Goal: Check status: Check status

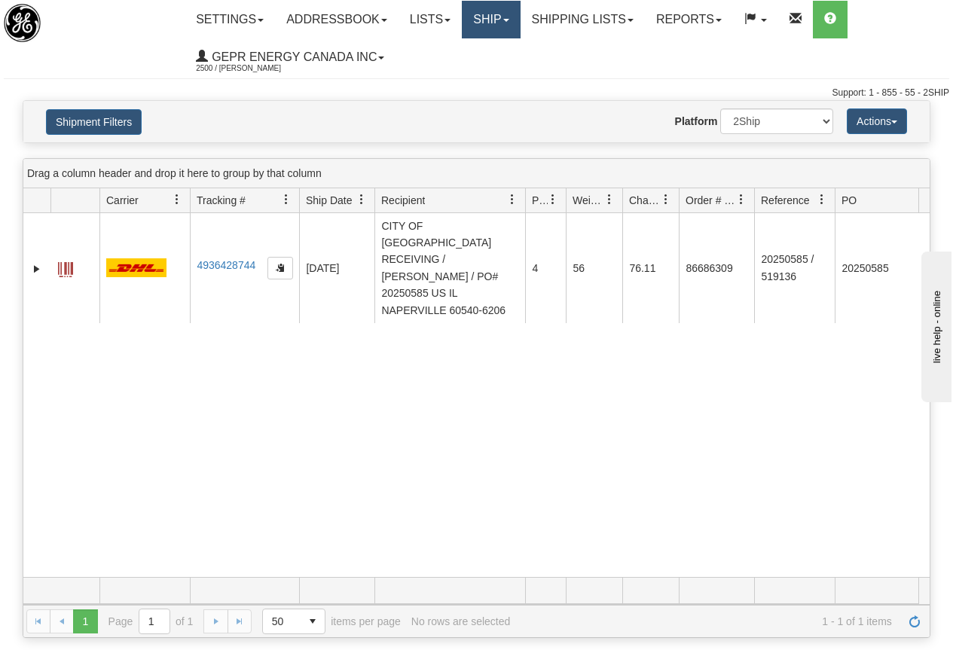
click at [497, 17] on link "Ship" at bounding box center [491, 20] width 58 height 38
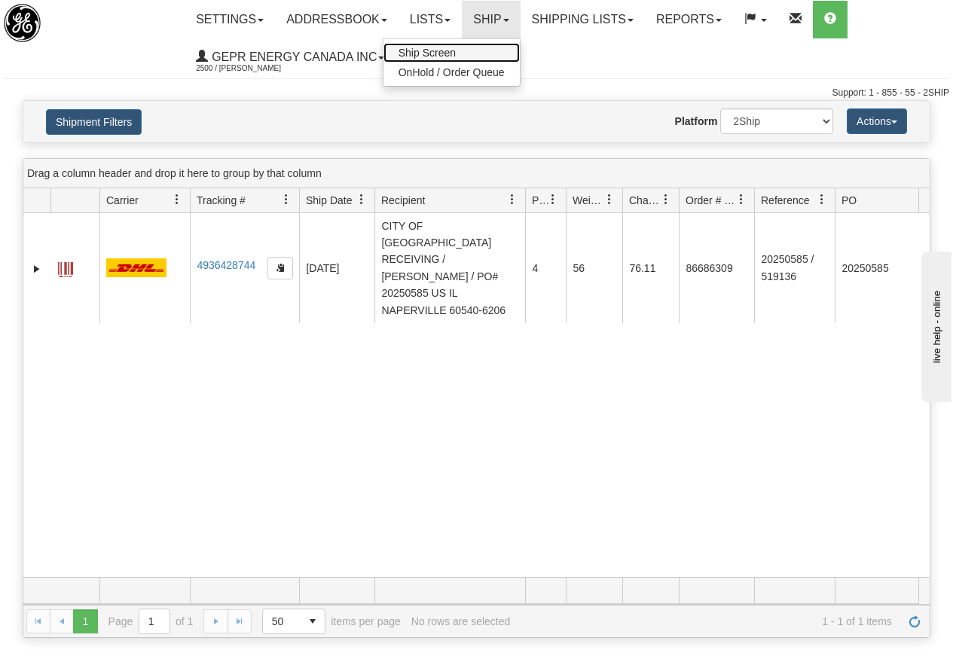
click at [447, 50] on span "Ship Screen" at bounding box center [427, 53] width 57 height 12
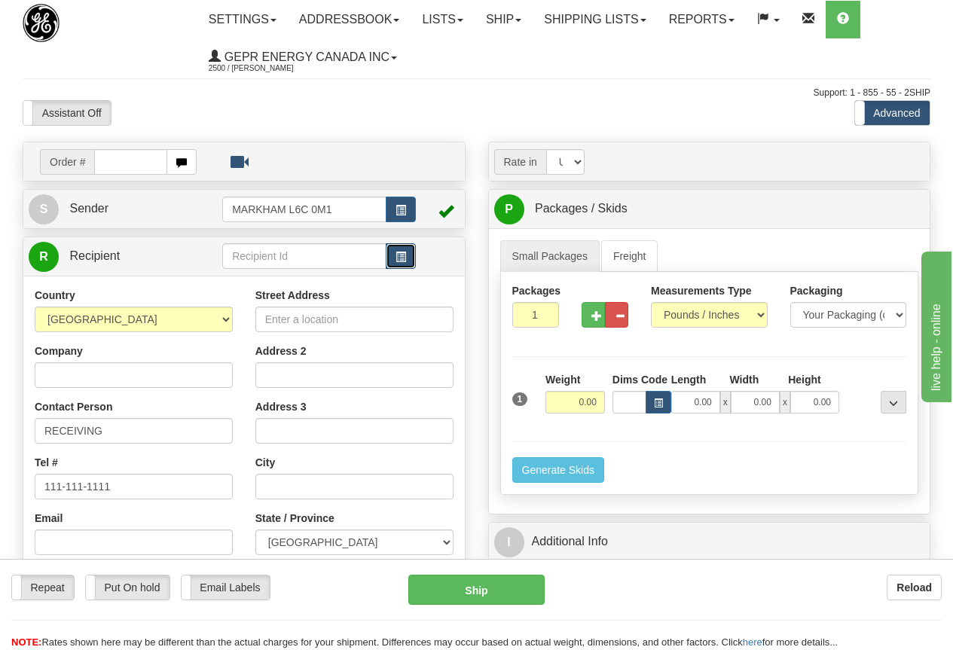
click at [396, 252] on span "button" at bounding box center [401, 257] width 11 height 10
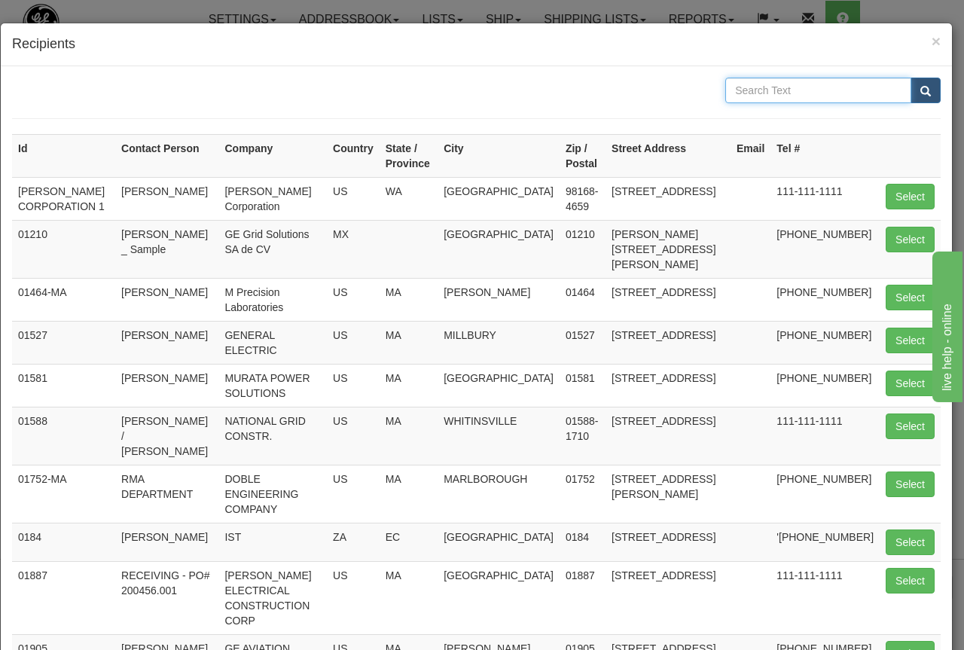
click at [748, 89] on input "text" at bounding box center [819, 91] width 186 height 26
type input "BUENOS AIRES"
click at [921, 87] on span "submit" at bounding box center [926, 92] width 11 height 10
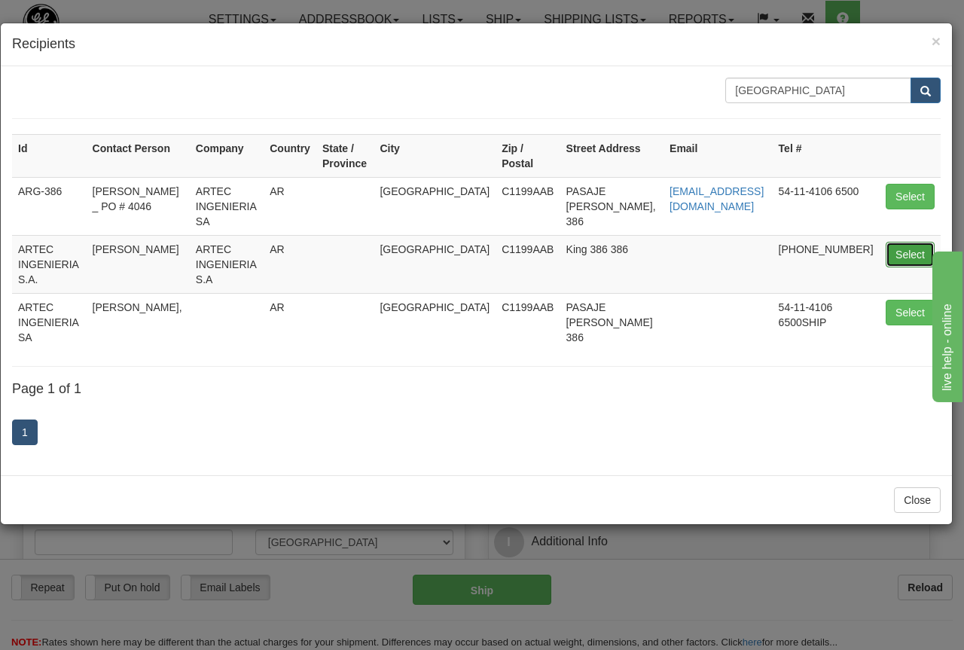
click at [913, 242] on button "Select" at bounding box center [910, 255] width 49 height 26
type input "ARTEC INGENIERIA S.A."
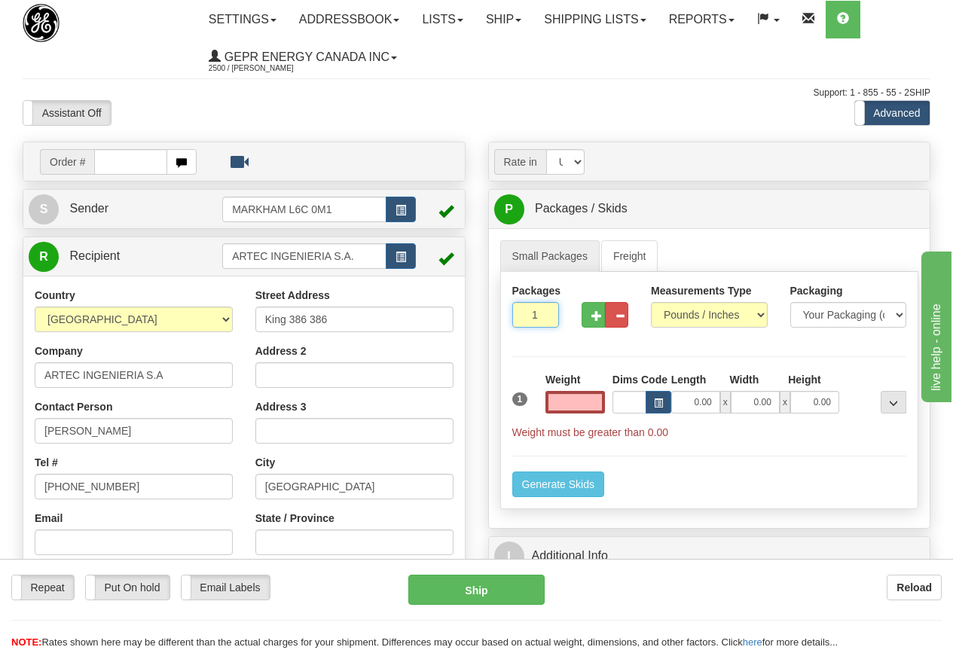
type input "0.00"
click at [526, 313] on input "1" at bounding box center [535, 315] width 47 height 26
click at [527, 310] on input "1" at bounding box center [535, 315] width 47 height 26
type input "2"
click at [572, 404] on div "Packages 2 1 Measurements Type" at bounding box center [709, 390] width 419 height 237
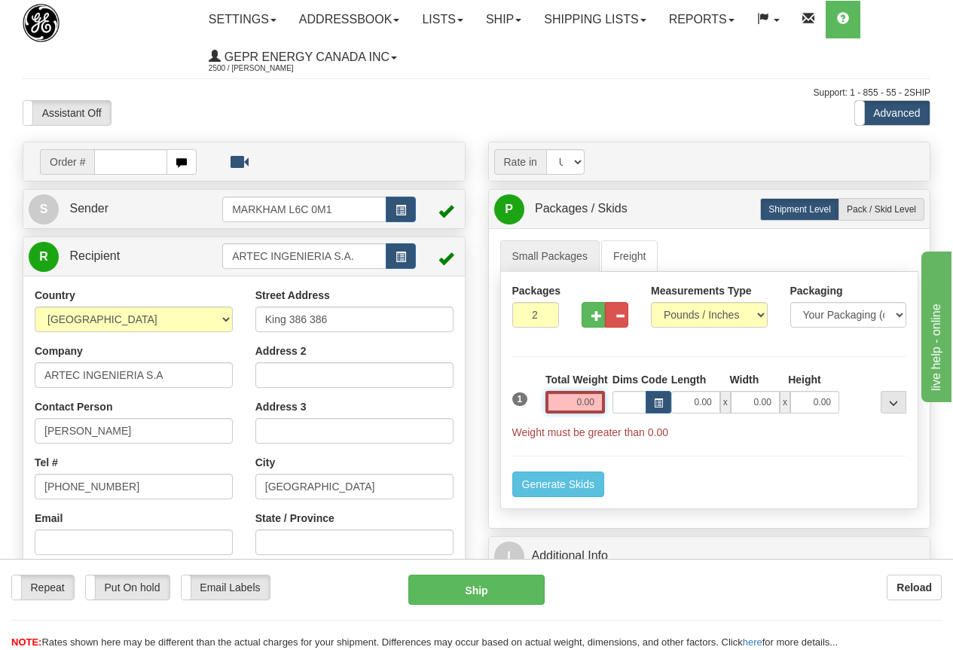
click at [572, 403] on input "0.00" at bounding box center [575, 402] width 60 height 23
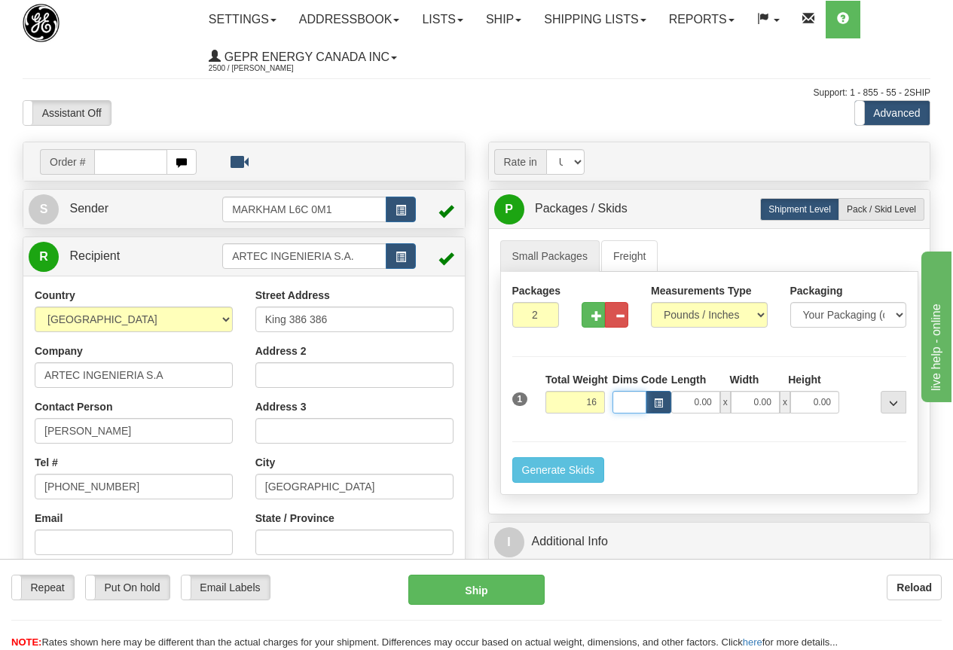
type input "16.00"
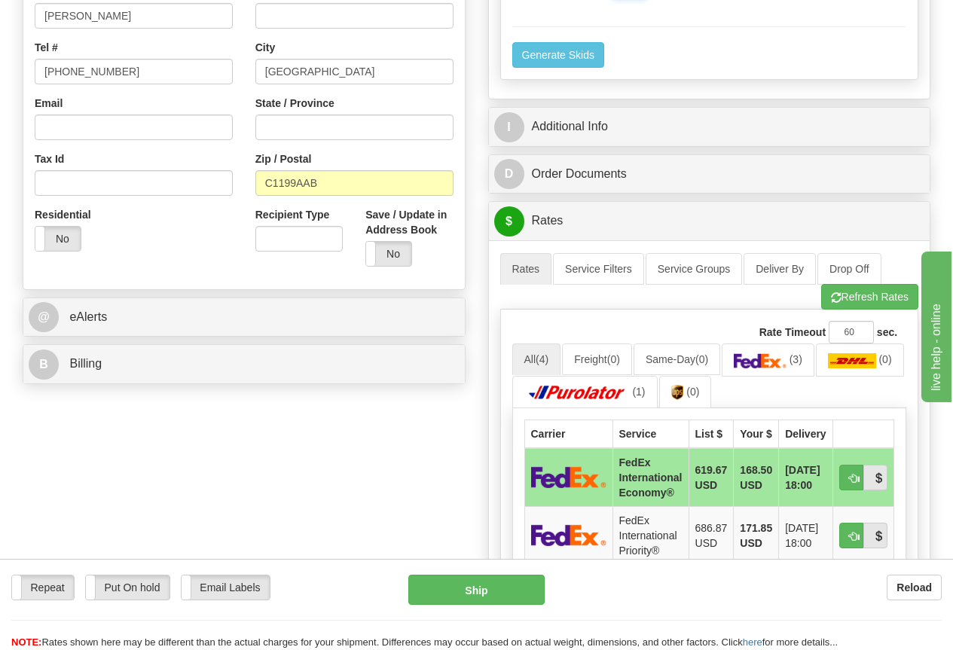
scroll to position [527, 0]
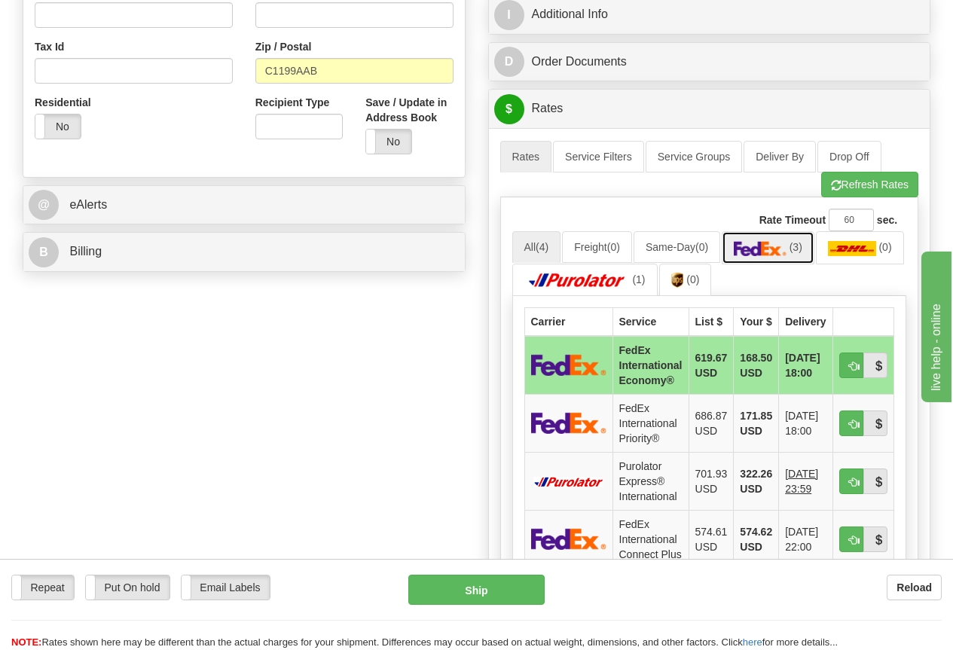
click at [782, 243] on img at bounding box center [760, 248] width 53 height 15
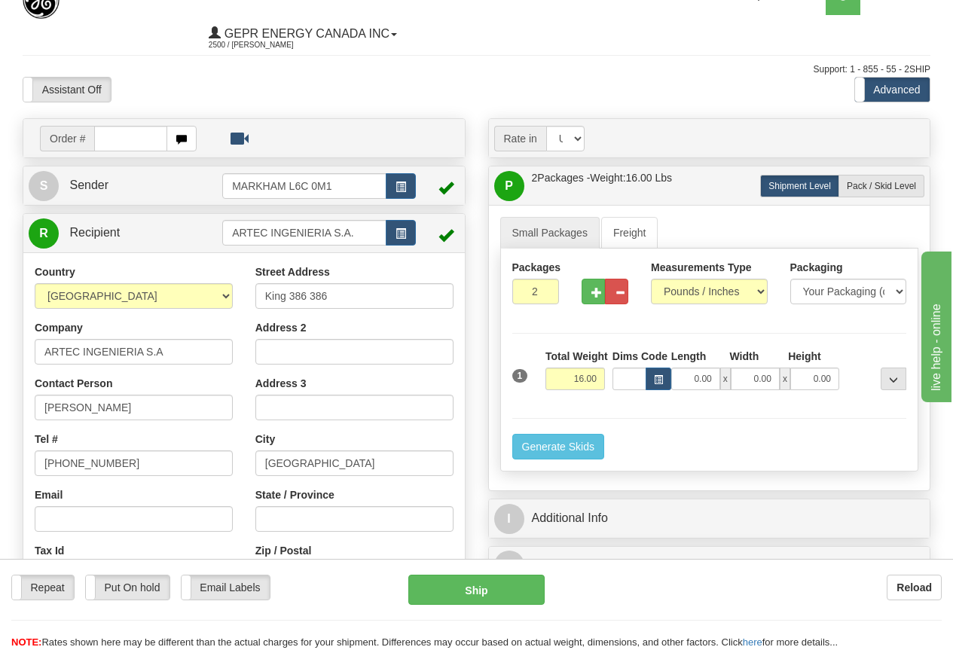
scroll to position [0, 0]
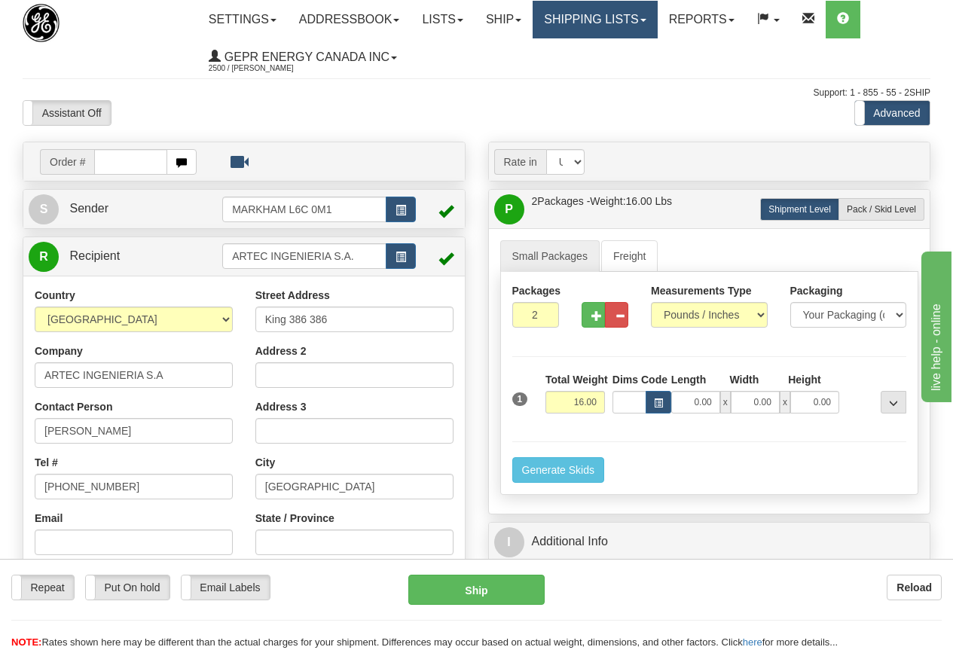
click at [624, 18] on link "Shipping lists" at bounding box center [595, 20] width 124 height 38
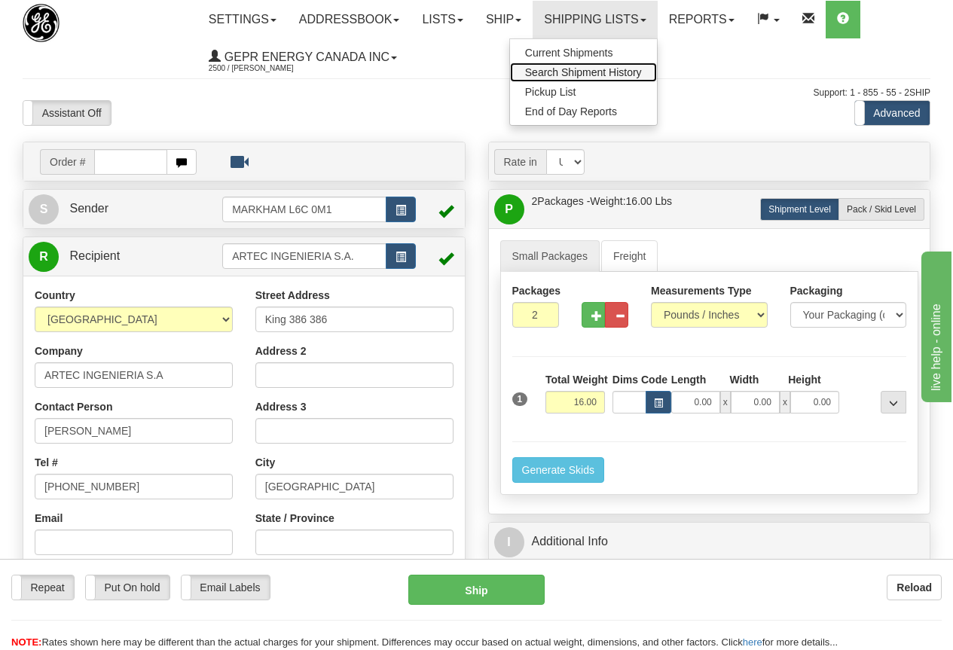
click at [627, 72] on span "Search Shipment History" at bounding box center [583, 72] width 117 height 12
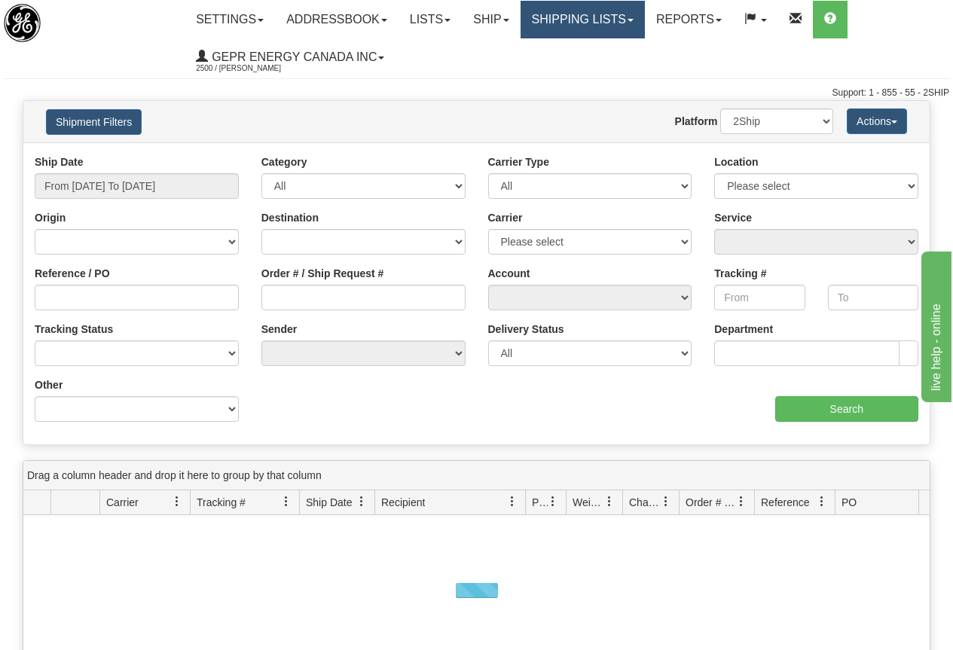
click at [593, 15] on link "Shipping lists" at bounding box center [583, 20] width 124 height 38
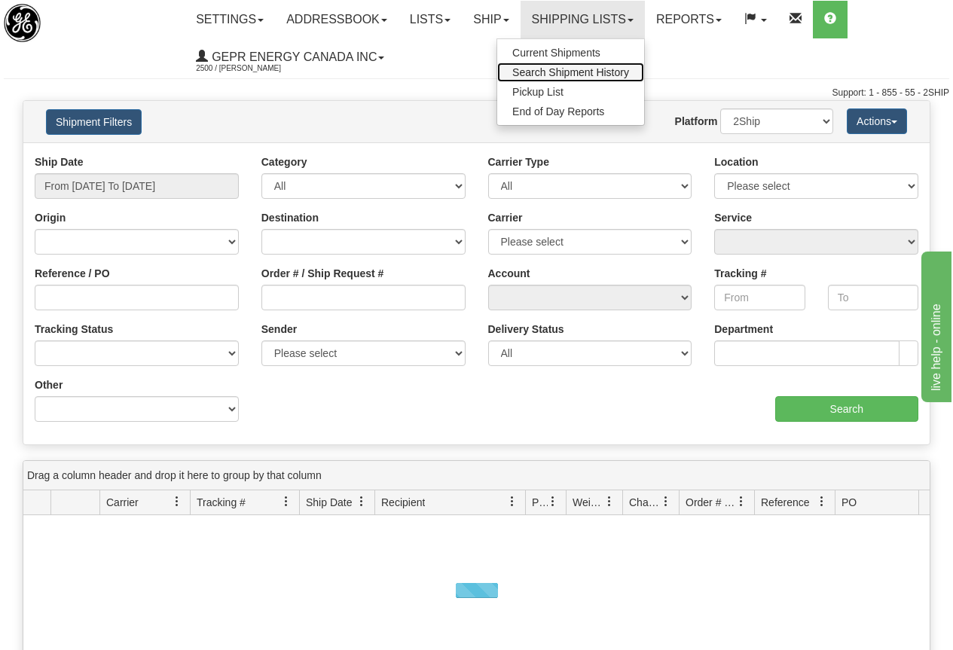
click at [581, 72] on span "Search Shipment History" at bounding box center [570, 72] width 117 height 12
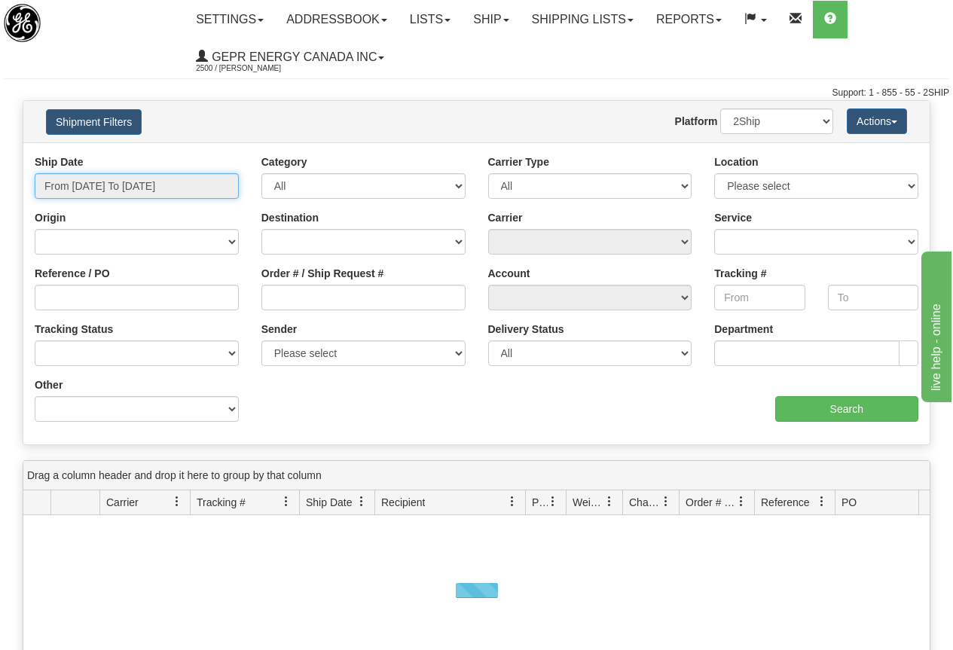
click at [116, 186] on input "From 09/09/2025 To 09/10/2025" at bounding box center [137, 186] width 204 height 26
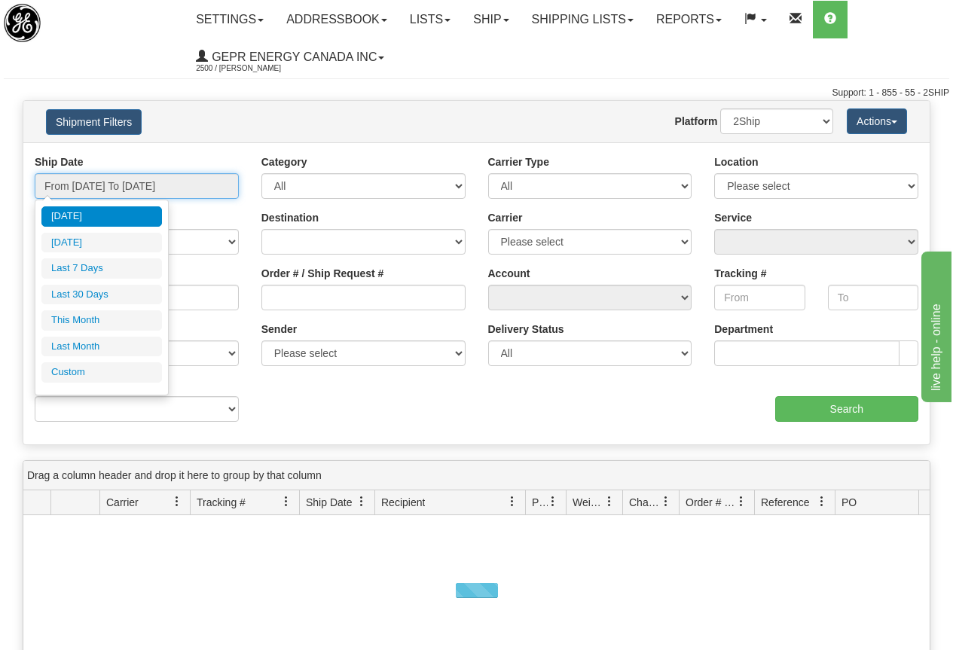
type input "09/09/2025"
type input "09/04/2025"
type input "[DATE]"
type input "09/01/2025"
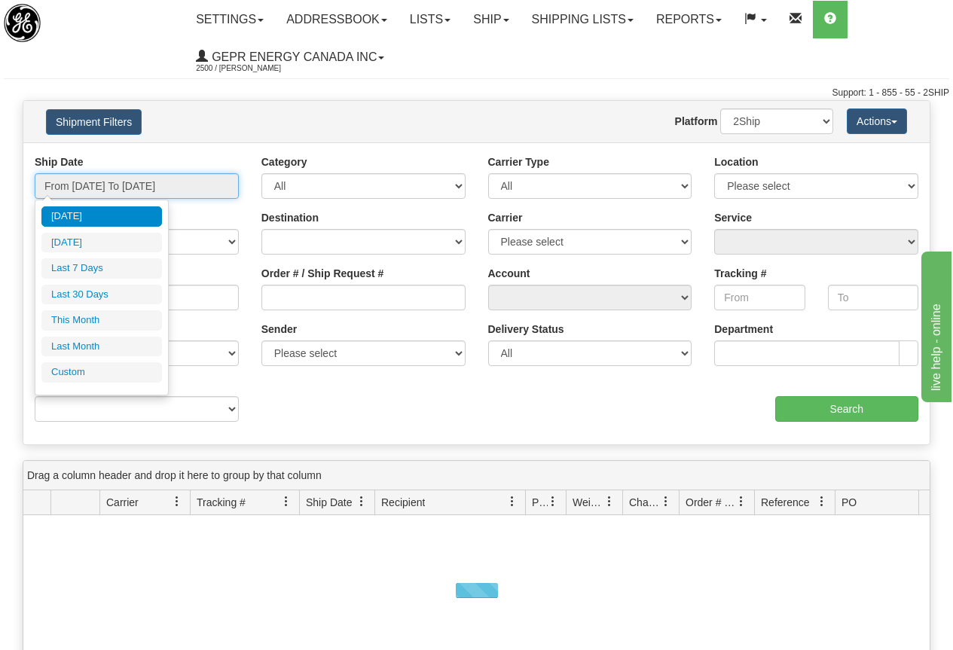
type input "09/30/2025"
type input "[DATE]"
type input "08/01/2025"
type input "08/31/2025"
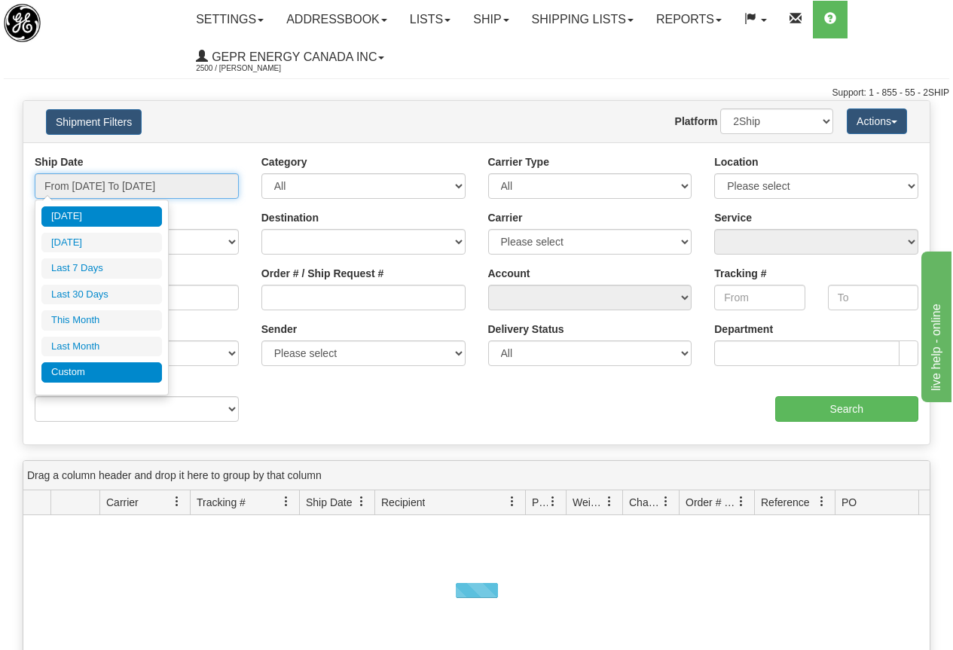
type input "[DATE]"
click at [90, 377] on li "Custom" at bounding box center [101, 372] width 121 height 20
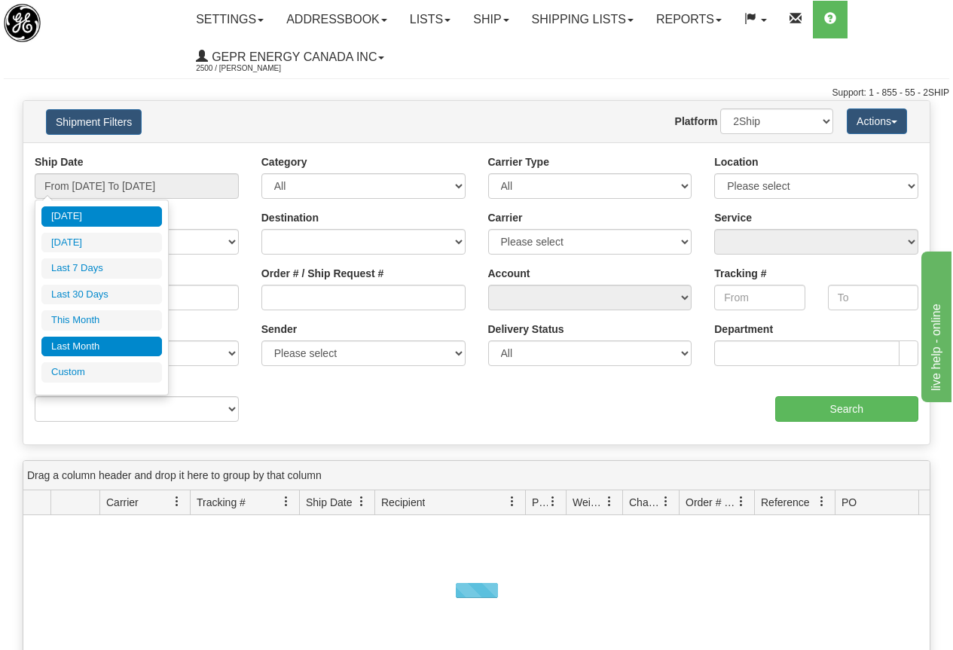
type input "08/01/2025"
type input "08/31/2025"
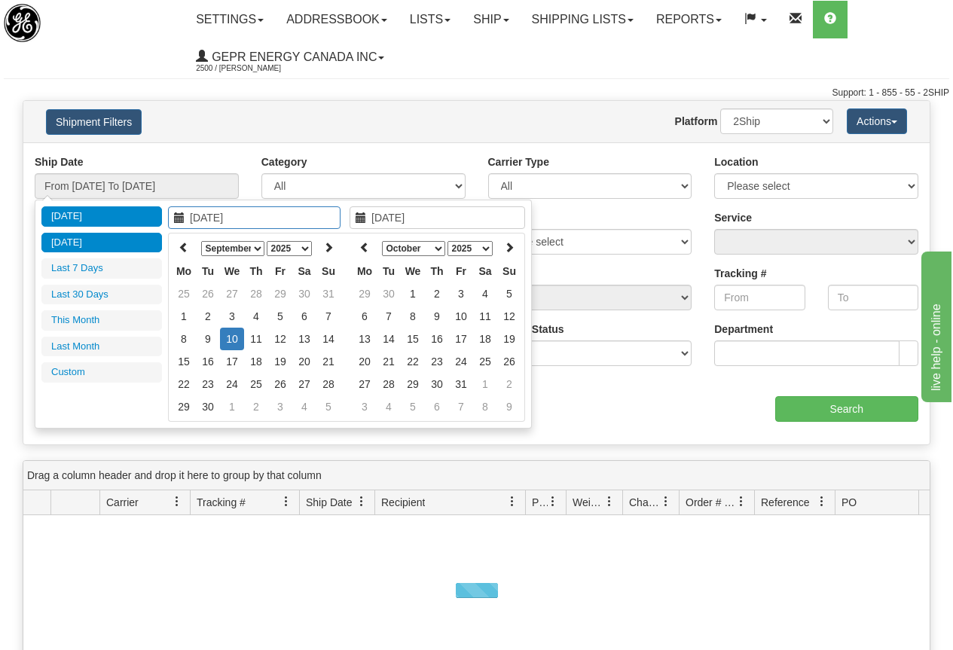
type input "[DATE]"
type input "09/01/2025"
type input "09/30/2025"
type input "09/04/2025"
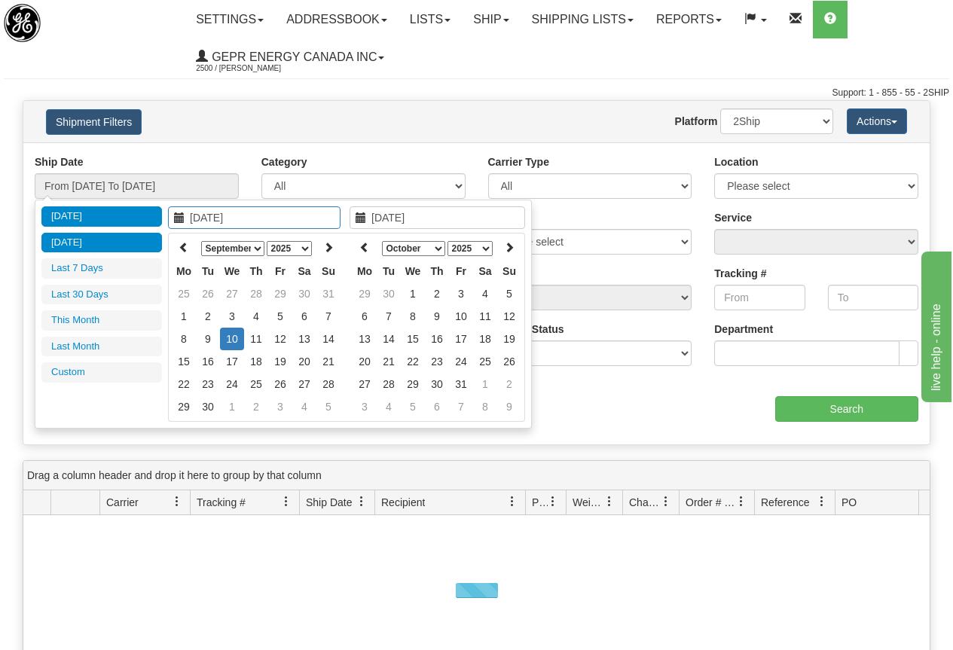
type input "[DATE]"
type input "09/09/2025"
type input "[DATE]"
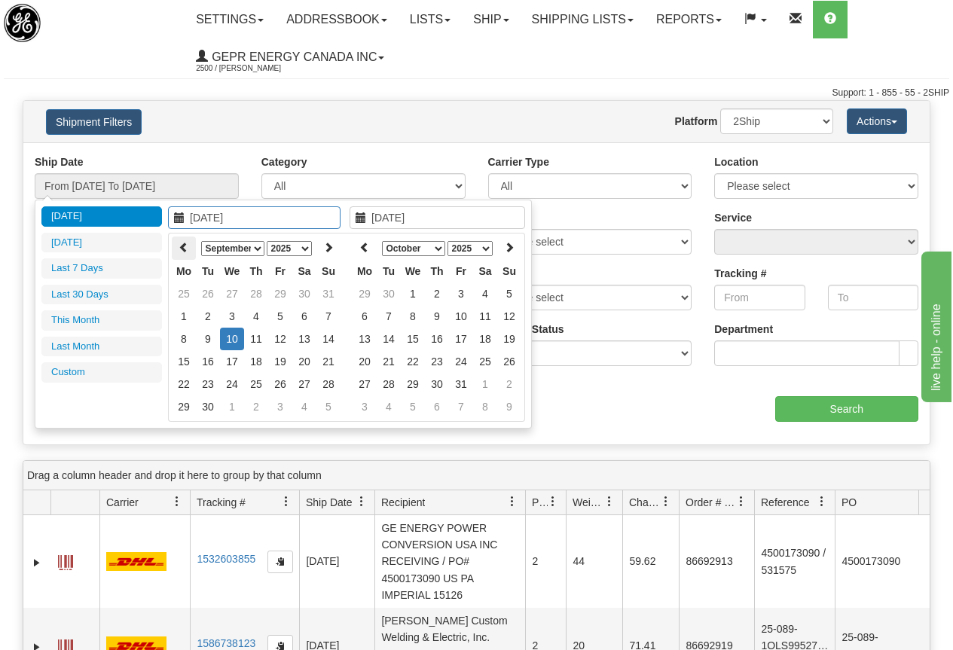
click at [186, 247] on icon at bounding box center [184, 247] width 11 height 11
type input "05/05/2025"
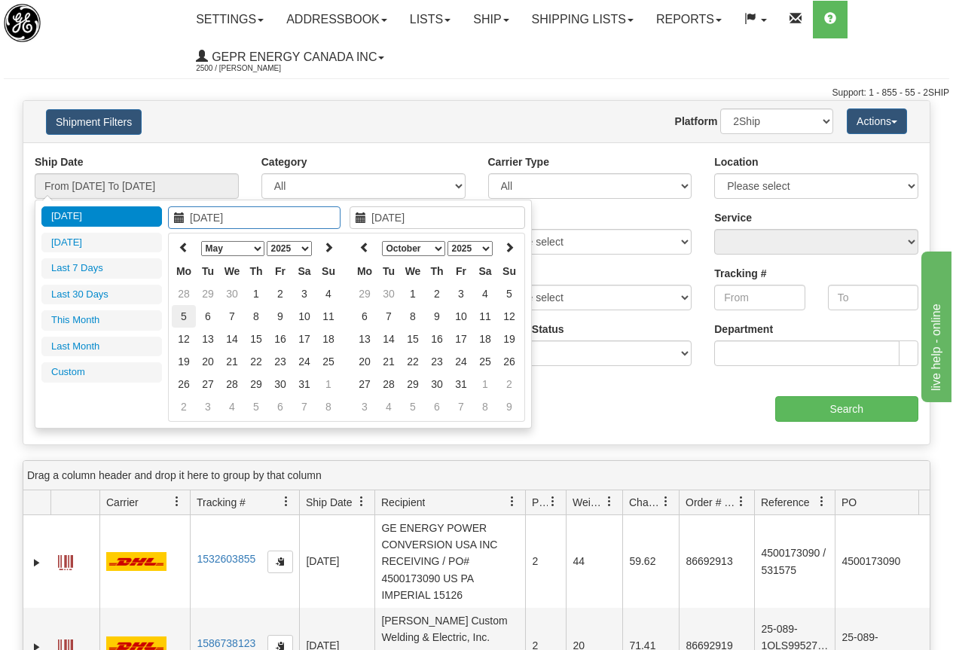
click at [185, 314] on td "5" at bounding box center [184, 316] width 24 height 23
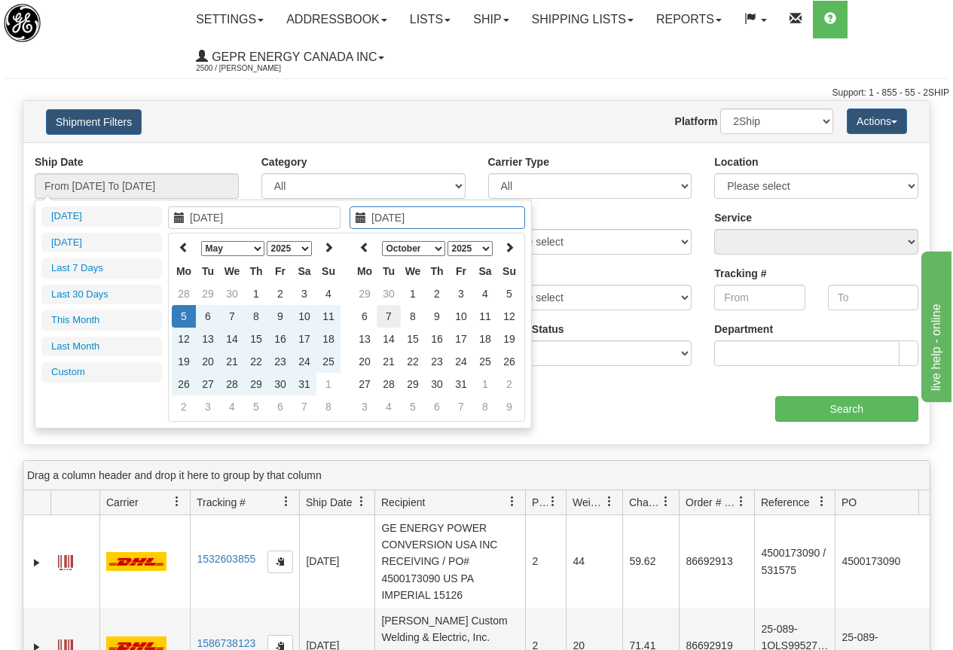
type input "10/07/2025"
click at [384, 314] on td "7" at bounding box center [389, 316] width 24 height 23
type input "From 05/05/2025 To 10/07/2025"
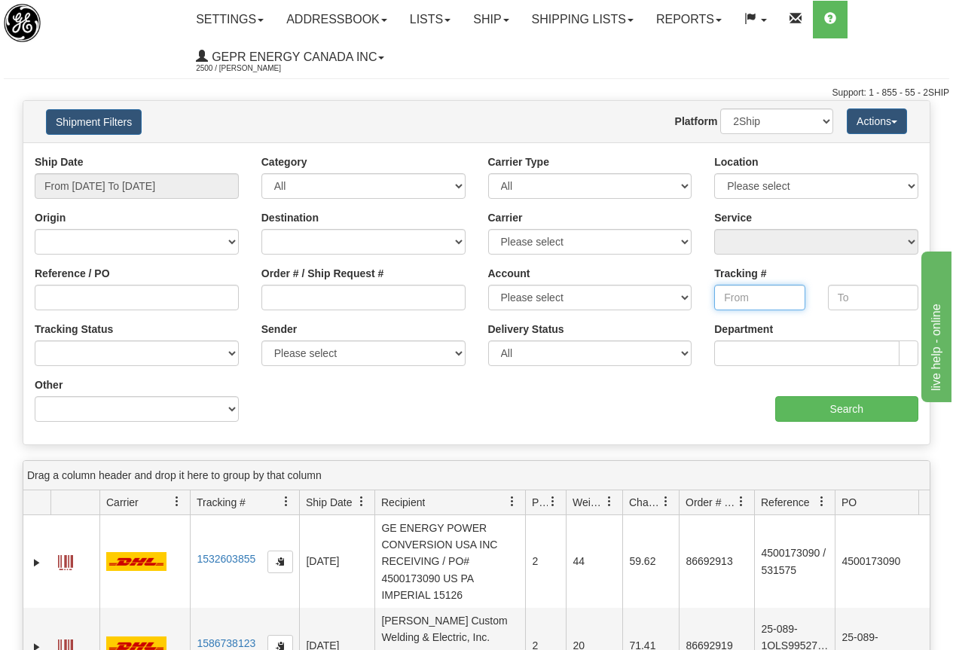
click at [740, 296] on input "Tracking #" at bounding box center [759, 298] width 90 height 26
paste input "417181962495"
type input "417181962495"
click at [854, 413] on input "Search" at bounding box center [847, 409] width 144 height 26
